Goal: Navigation & Orientation: Understand site structure

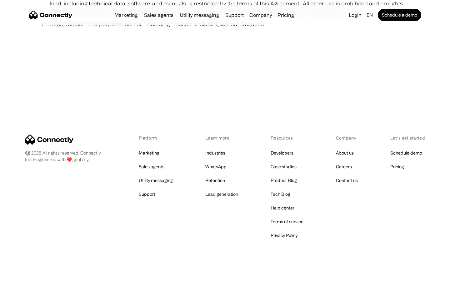
scroll to position [2296, 0]
